Goal: Find specific page/section: Find specific page/section

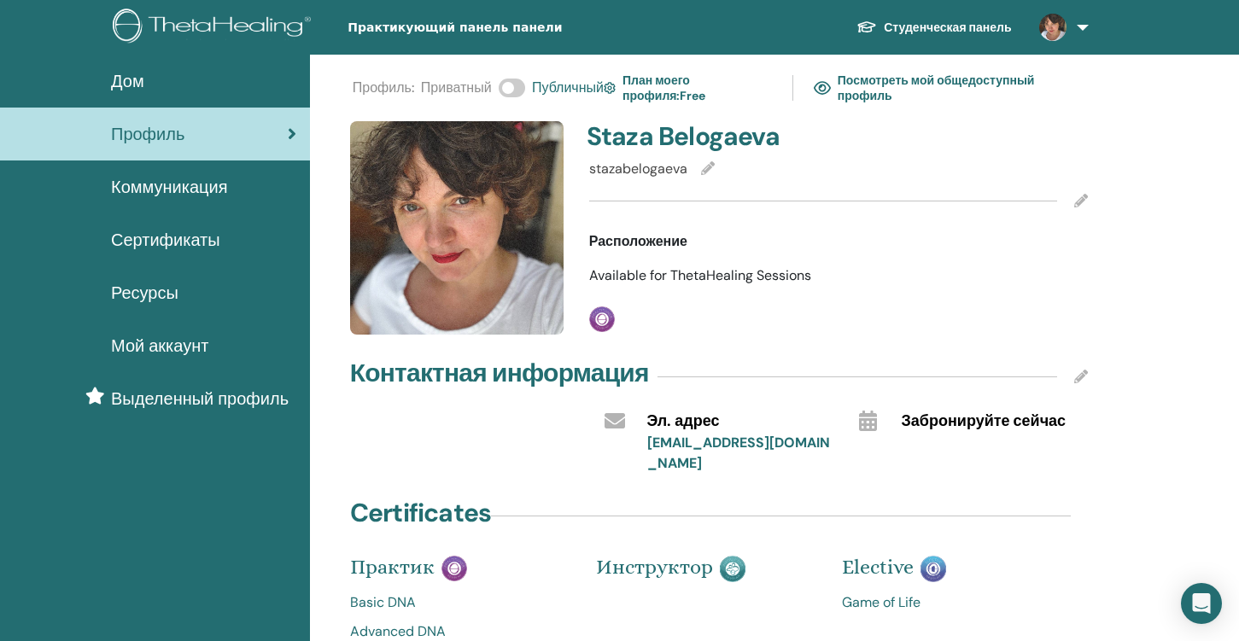
click at [559, 369] on h4 "Контактная информация" at bounding box center [499, 373] width 299 height 31
click at [423, 373] on h4 "Контактная информация" at bounding box center [499, 373] width 299 height 31
click at [412, 375] on h4 "Контактная информация" at bounding box center [499, 373] width 299 height 31
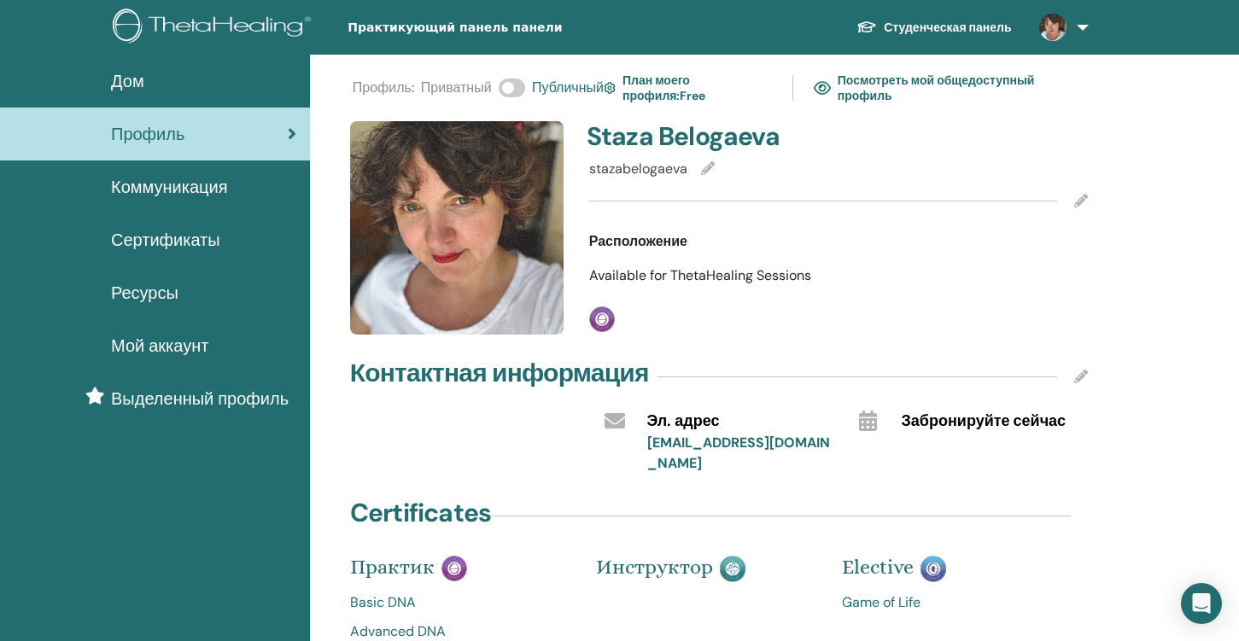
click at [430, 375] on h4 "Контактная информация" at bounding box center [499, 373] width 299 height 31
click at [424, 375] on h4 "Контактная информация" at bounding box center [499, 373] width 299 height 31
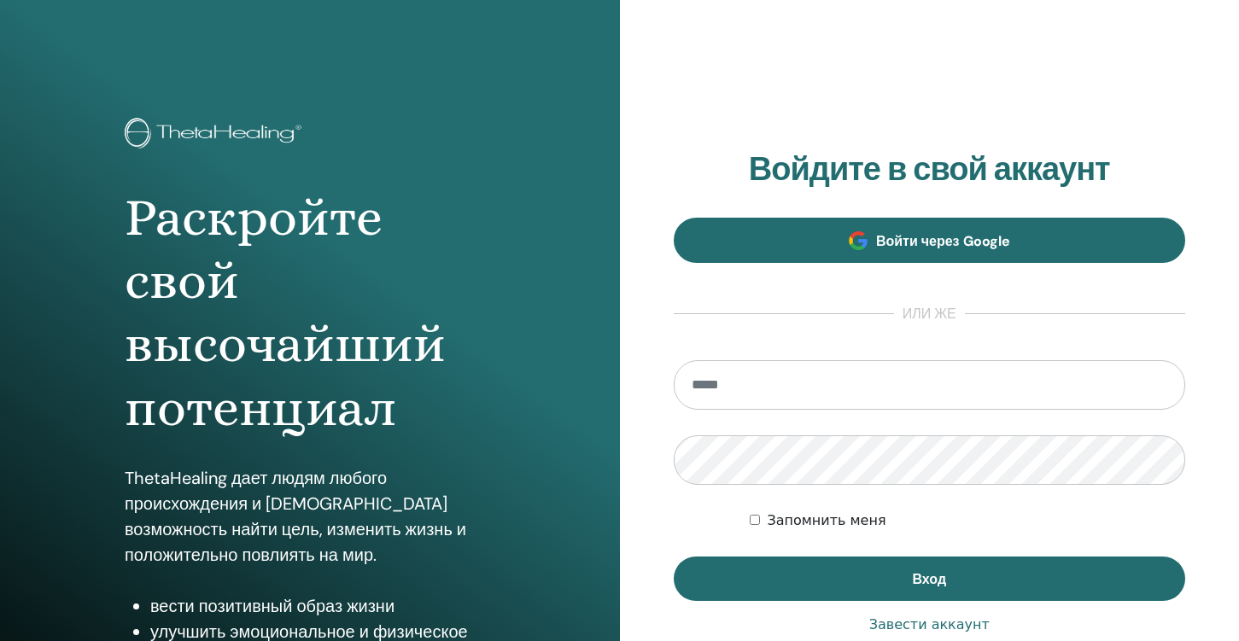
click at [900, 239] on span "Войти через Google" at bounding box center [943, 241] width 134 height 18
